Goal: Task Accomplishment & Management: Use online tool/utility

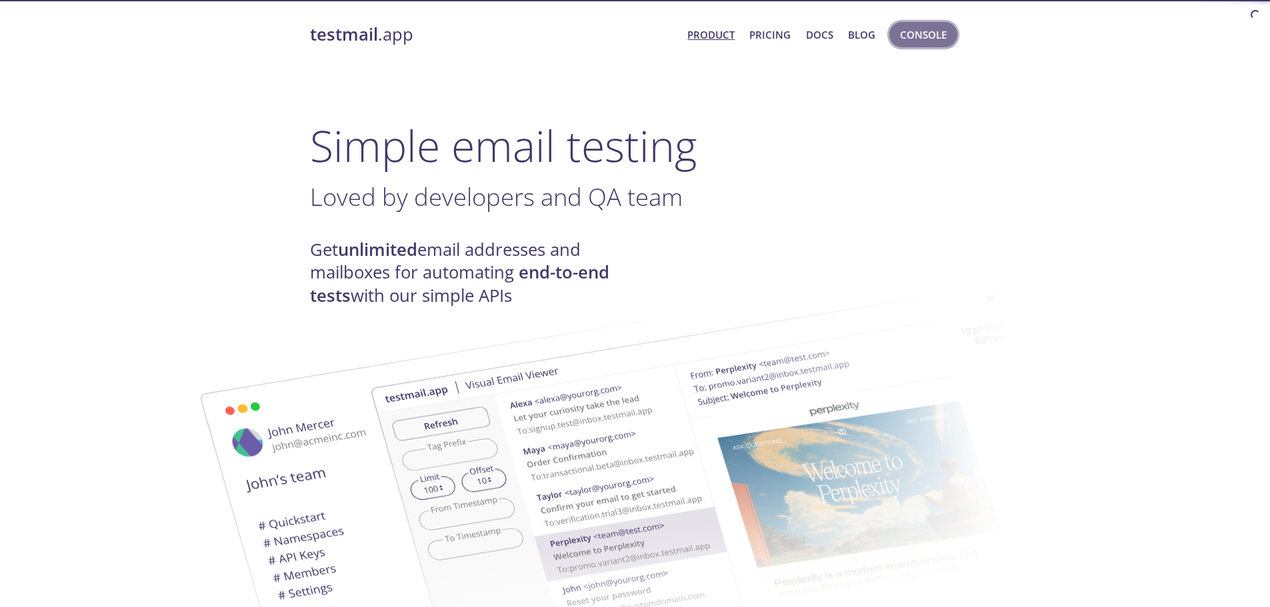
click at [939, 42] on span "Console" at bounding box center [923, 34] width 47 height 17
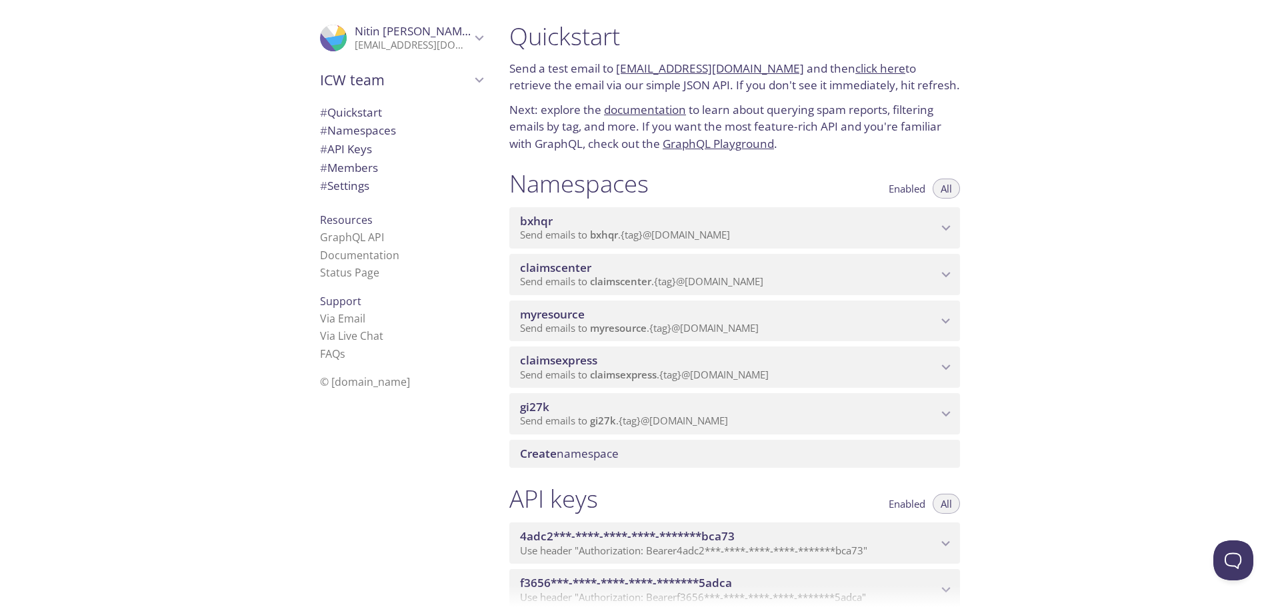
click at [729, 361] on span "claimsexpress" at bounding box center [728, 360] width 417 height 15
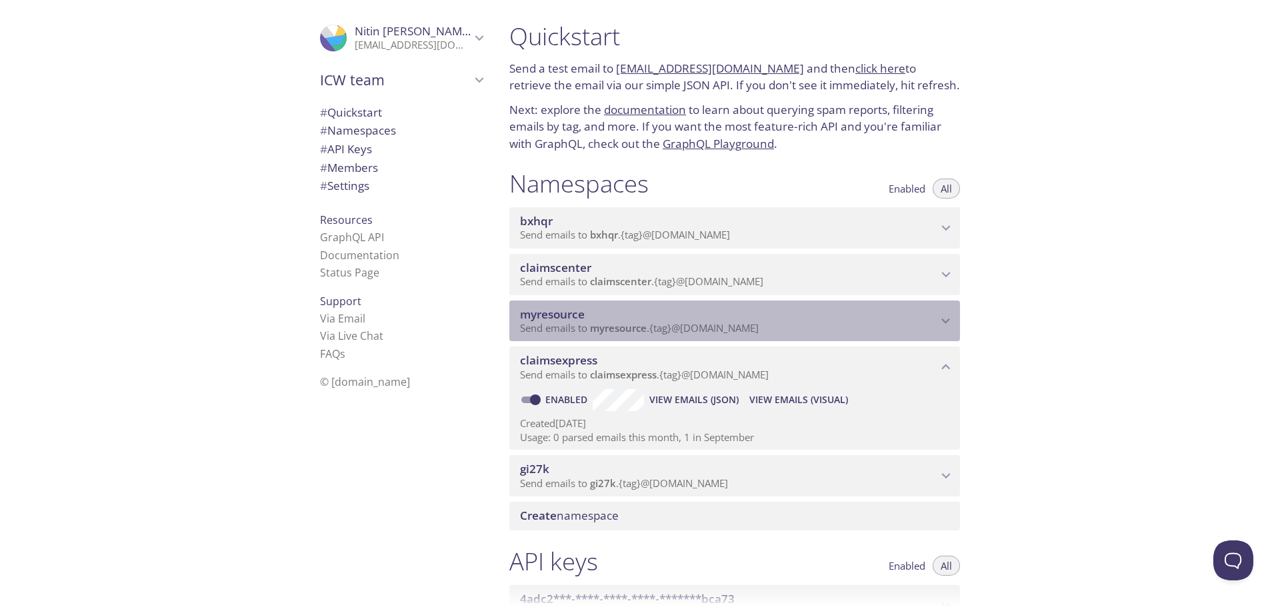
click at [735, 328] on span "Send emails to myresource . {tag} @[DOMAIN_NAME]" at bounding box center [639, 327] width 239 height 13
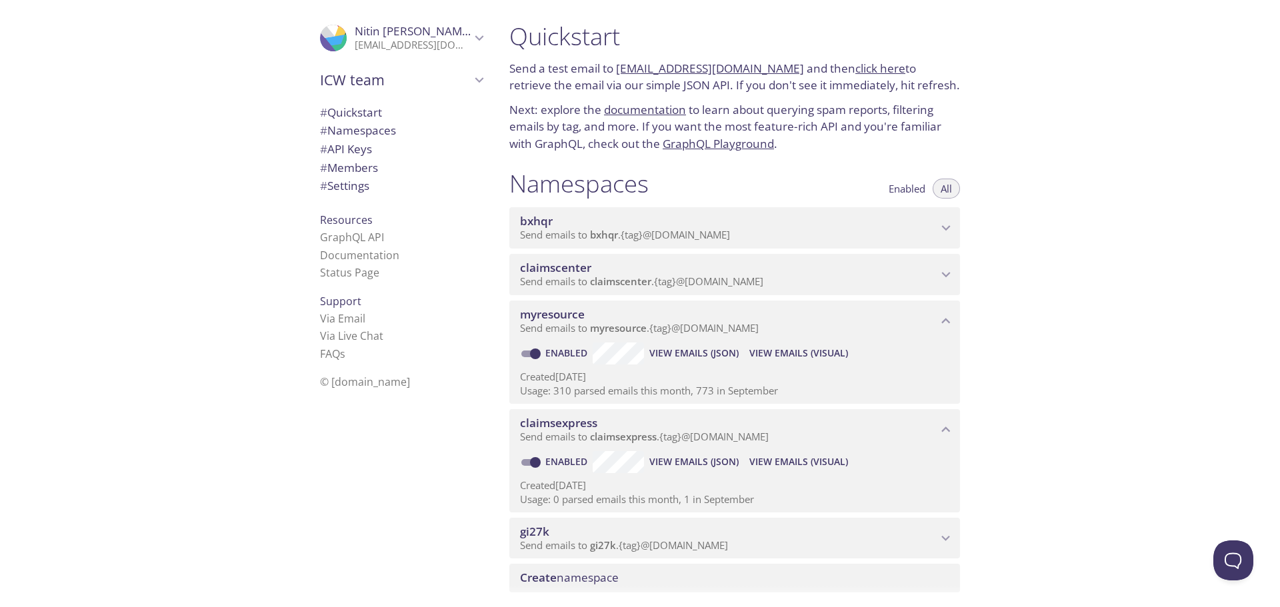
click at [789, 349] on span "View Emails (Visual)" at bounding box center [798, 353] width 99 height 16
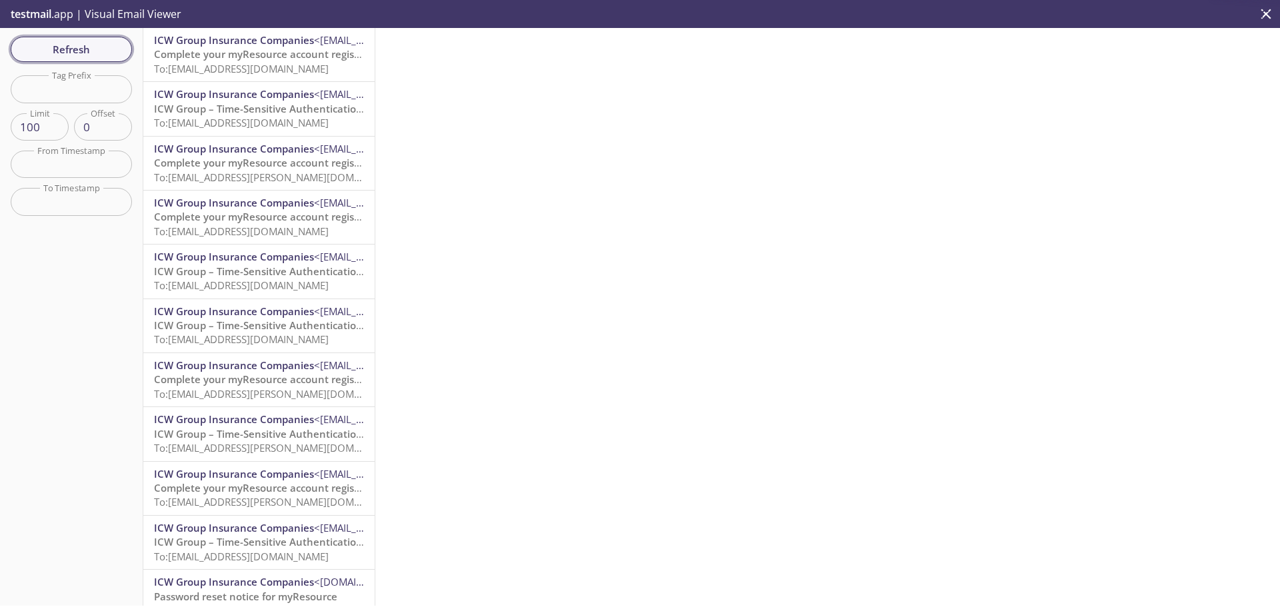
click at [71, 39] on button "Refresh" at bounding box center [71, 49] width 121 height 25
click at [241, 51] on span "Complete your myResource account registration" at bounding box center [270, 53] width 233 height 13
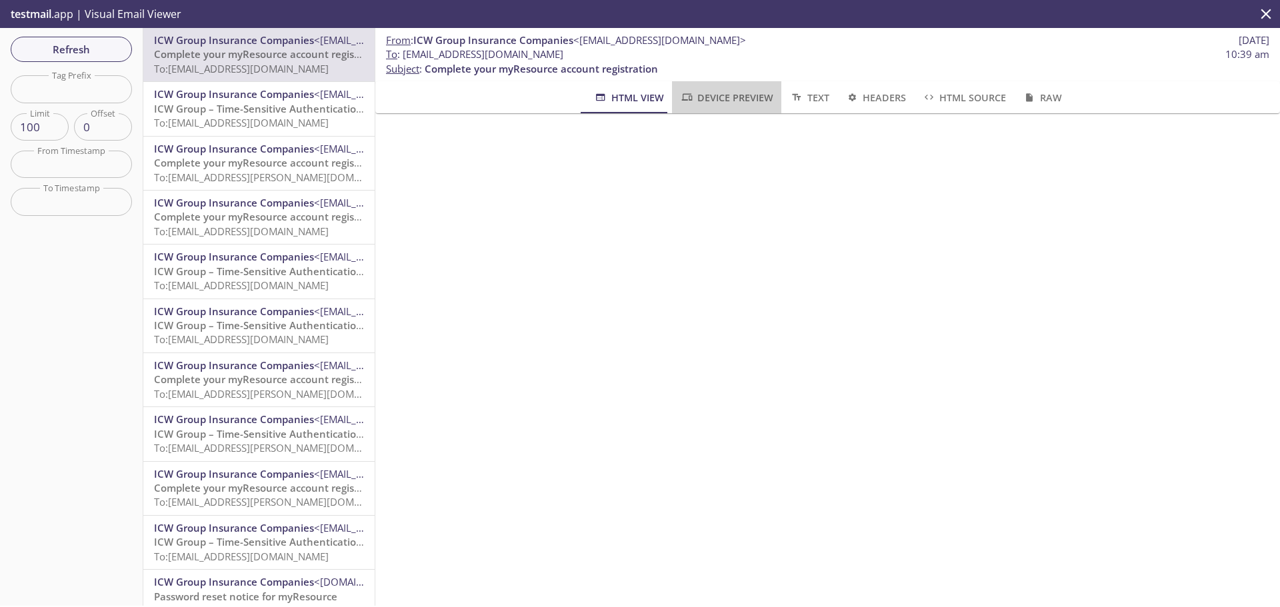
click at [729, 101] on span "Device Preview" at bounding box center [726, 97] width 93 height 17
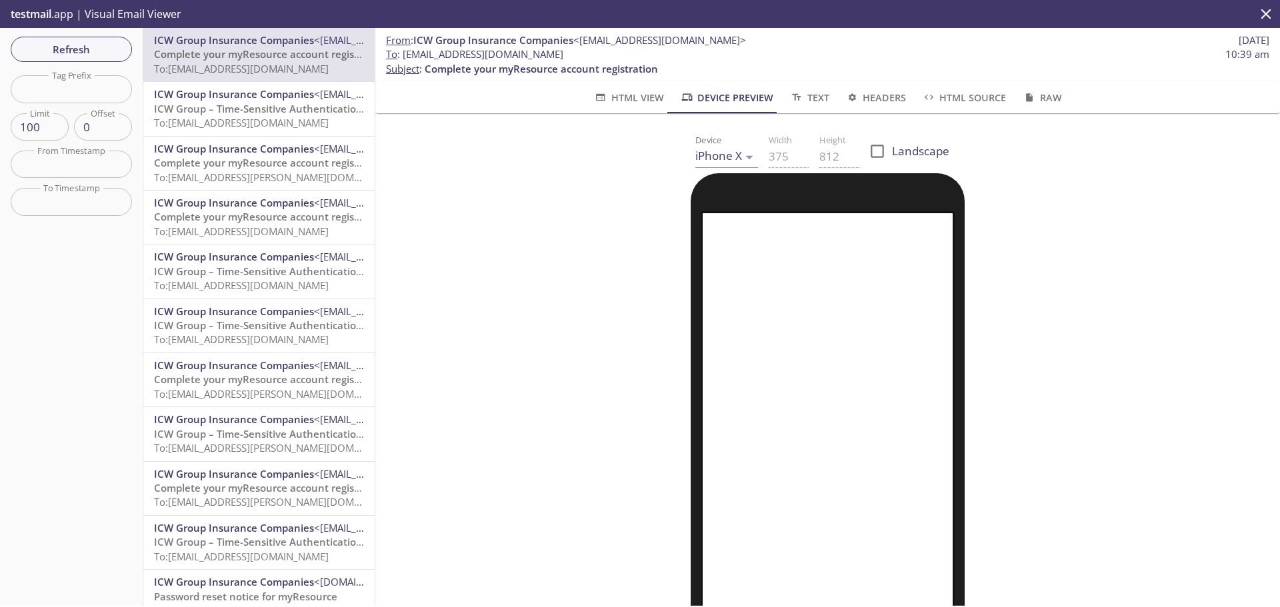
drag, startPoint x: 639, startPoint y: 53, endPoint x: 405, endPoint y: 53, distance: 233.3
click at [405, 53] on span "To : [EMAIL_ADDRESS][DOMAIN_NAME] 10:39 am" at bounding box center [827, 54] width 883 height 14
copy span "[EMAIL_ADDRESS][DOMAIN_NAME]"
click at [95, 58] on button "Refresh" at bounding box center [71, 49] width 121 height 25
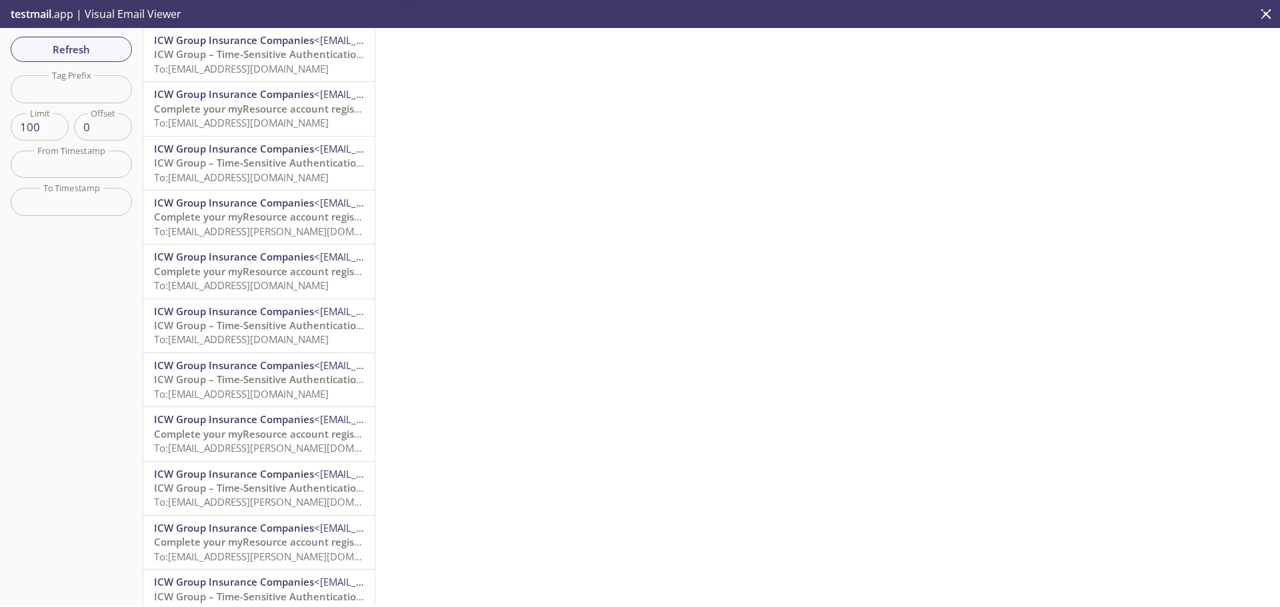
click at [249, 57] on span "ICW Group – Time-Sensitive Authentication Code" at bounding box center [272, 53] width 236 height 13
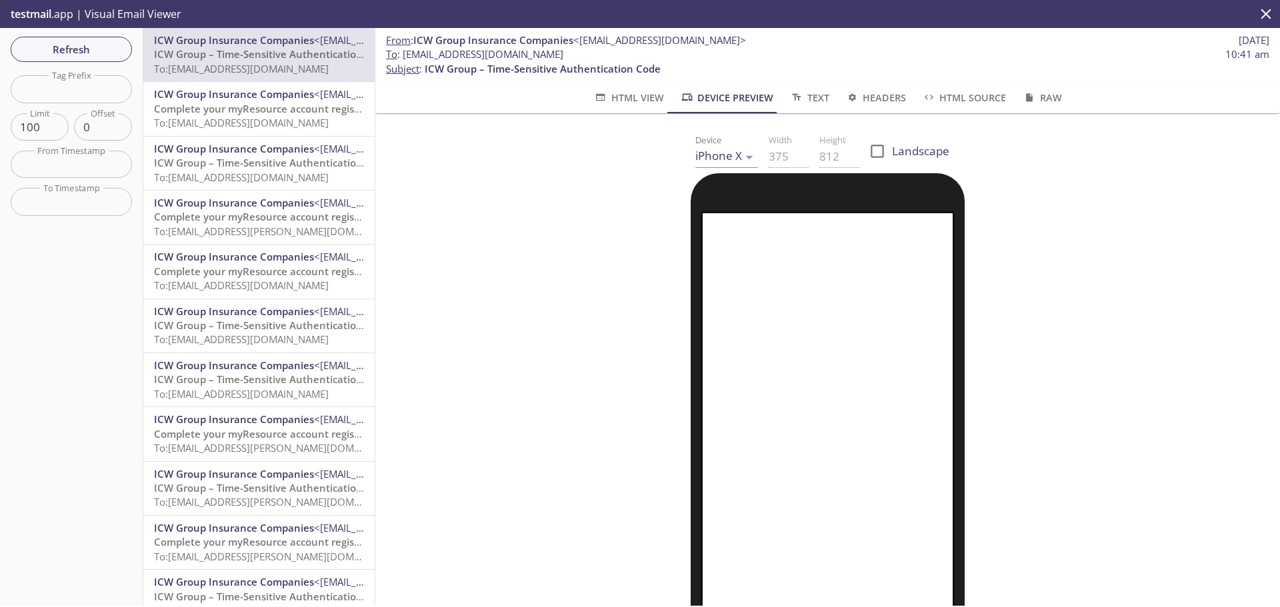
click at [95, 45] on span "Refresh" at bounding box center [71, 49] width 100 height 17
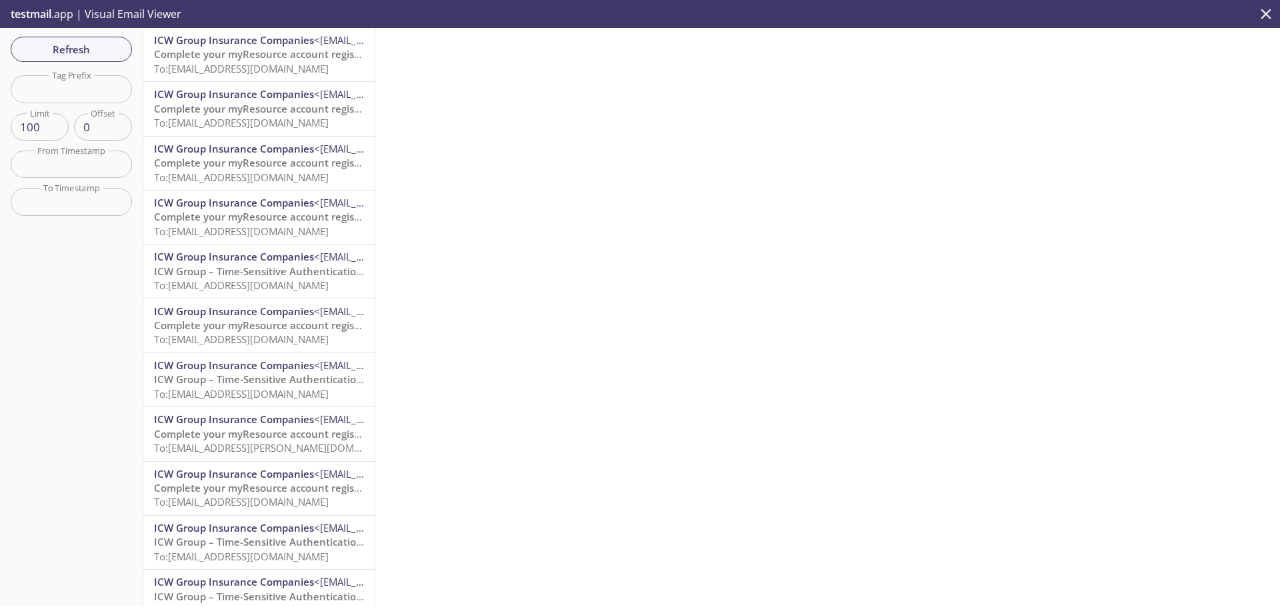
click at [210, 60] on span "Complete your myResource account registration" at bounding box center [270, 53] width 233 height 13
